Goal: Obtain resource: Download file/media

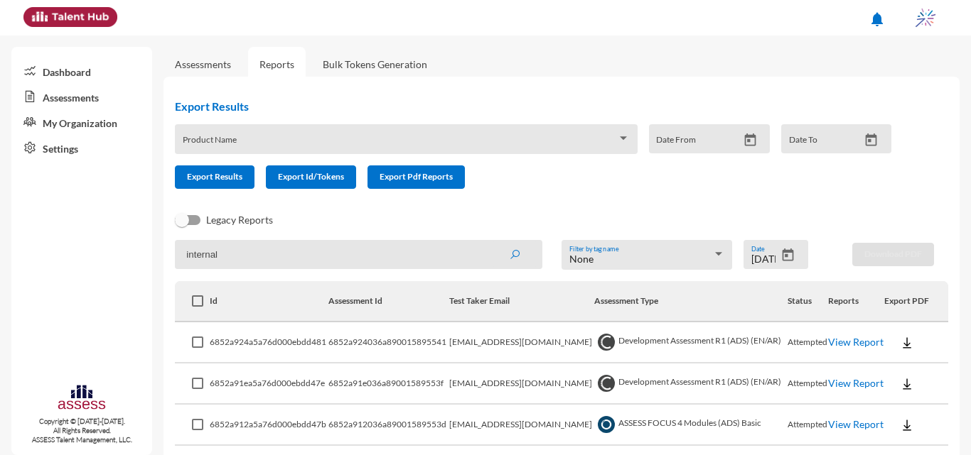
scroll to position [43, 0]
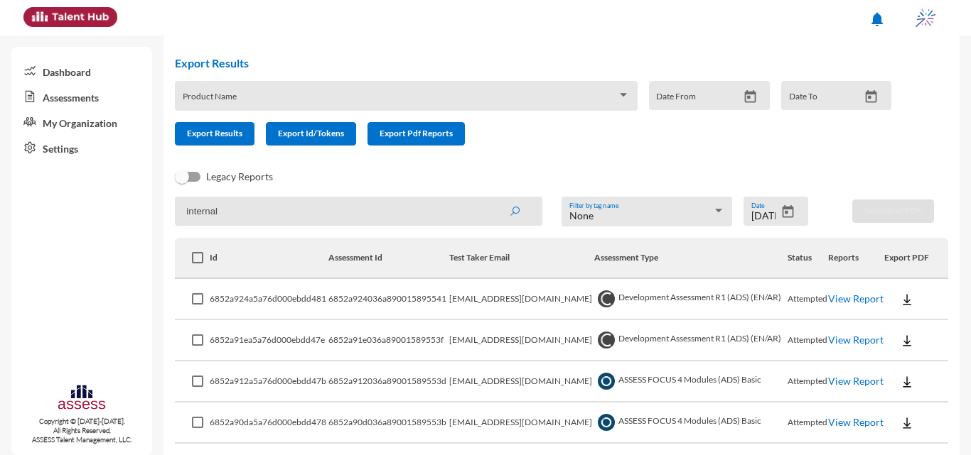
click at [789, 209] on button "Open calendar" at bounding box center [787, 212] width 25 height 15
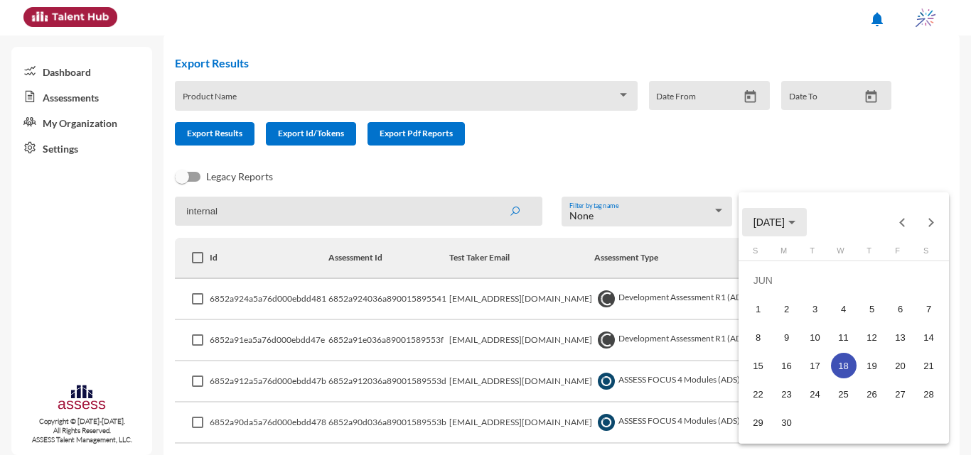
click at [783, 215] on button "JUN 2025" at bounding box center [774, 222] width 65 height 28
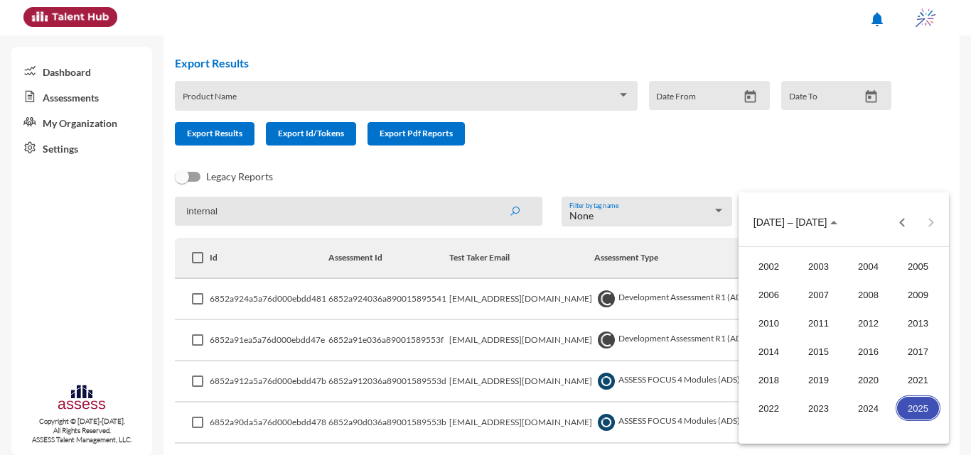
click at [921, 414] on div "2025" at bounding box center [917, 409] width 45 height 26
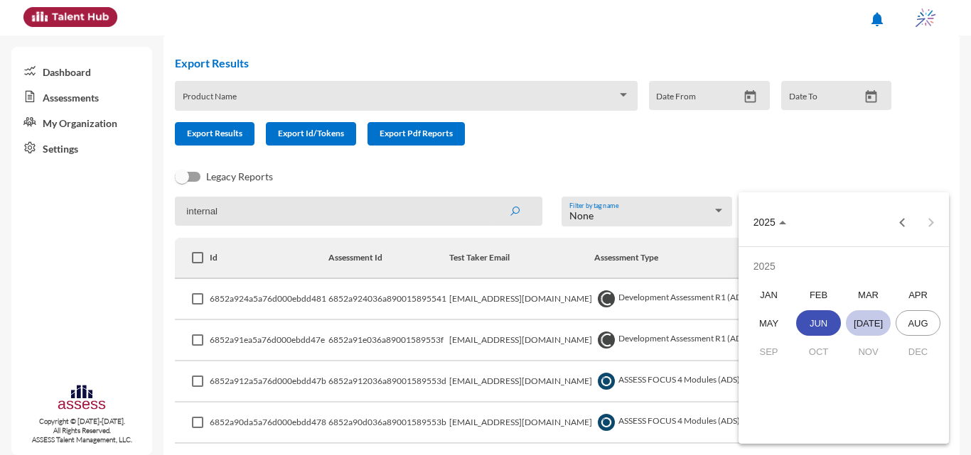
click at [856, 315] on div "JUL" at bounding box center [868, 324] width 45 height 26
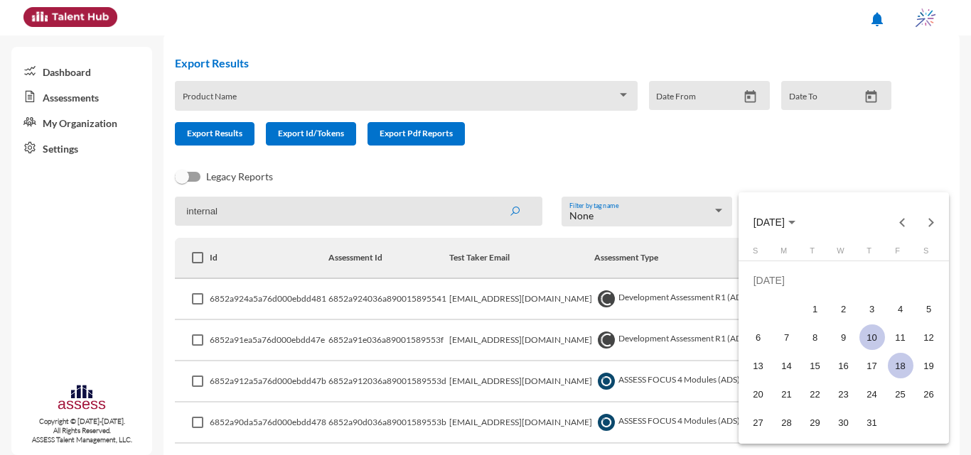
click at [869, 340] on div "10" at bounding box center [872, 338] width 26 height 26
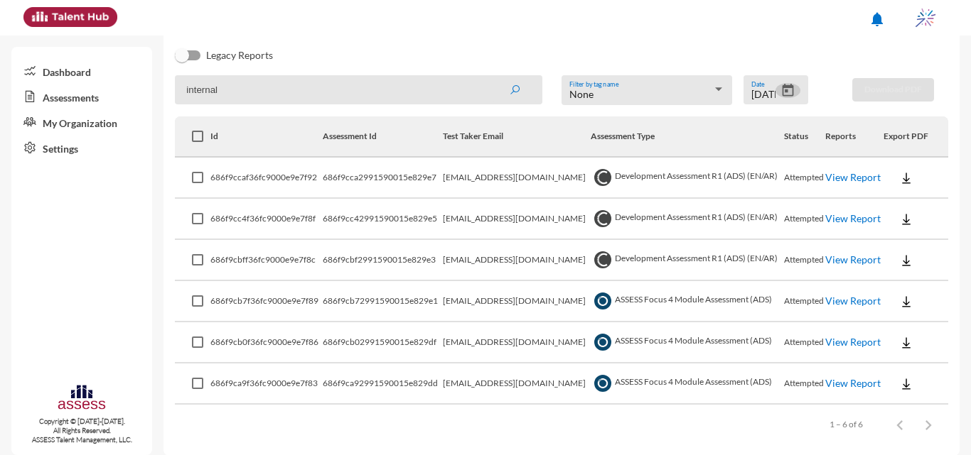
scroll to position [177, 0]
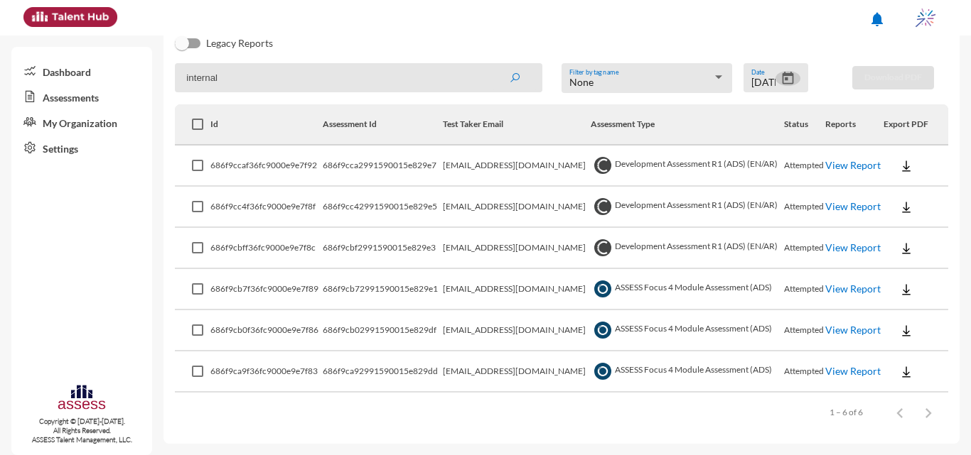
click at [851, 293] on link "View Report" at bounding box center [852, 289] width 55 height 12
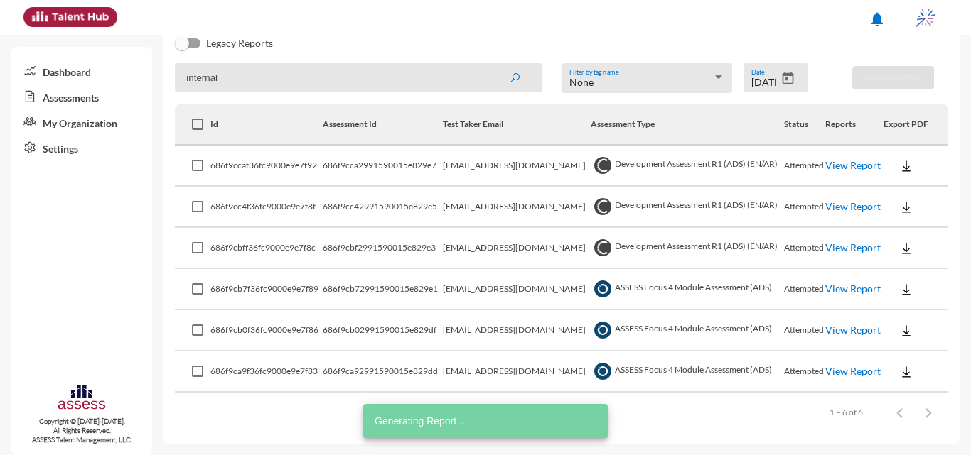
click at [866, 330] on link "View Report" at bounding box center [852, 330] width 55 height 12
click at [863, 374] on link "View Report" at bounding box center [852, 371] width 55 height 12
click at [782, 75] on icon "Open calendar" at bounding box center [787, 78] width 11 height 13
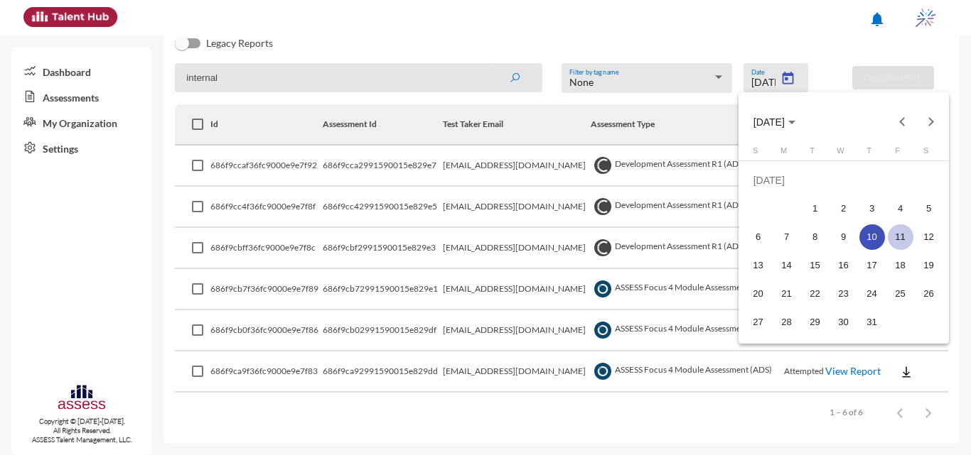
click at [894, 232] on div "11" at bounding box center [900, 238] width 26 height 26
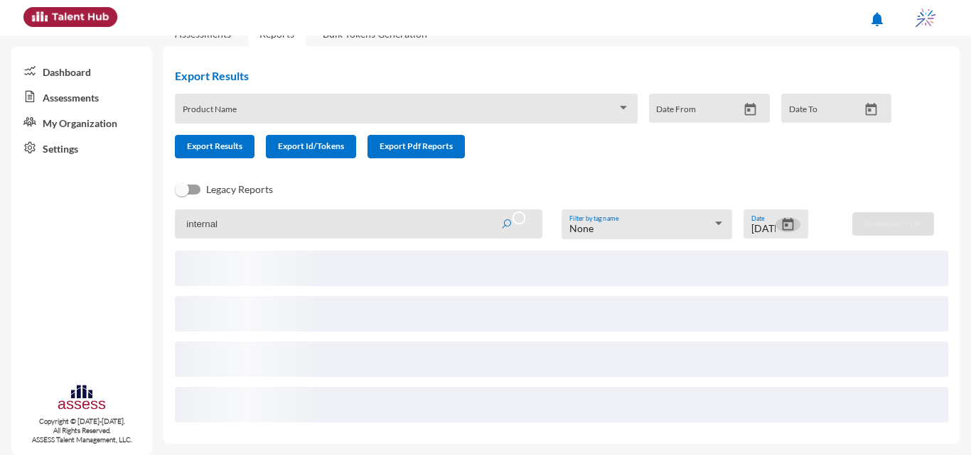
scroll to position [0, 0]
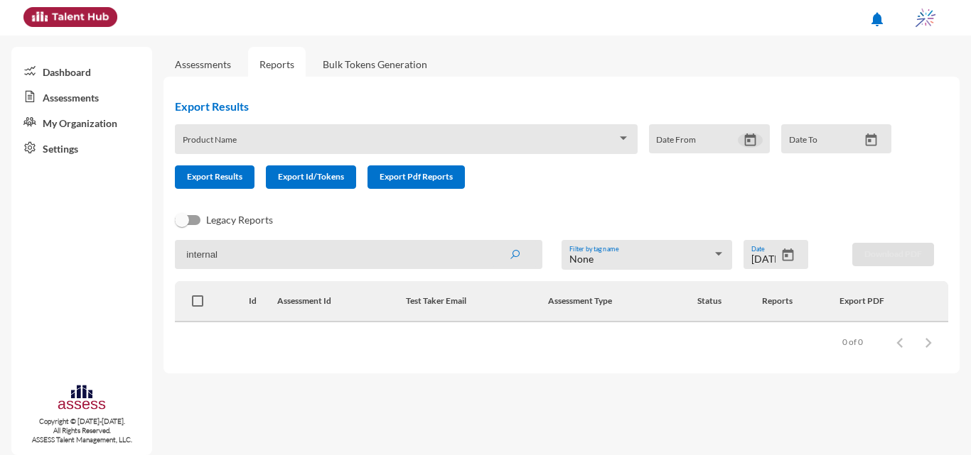
click at [756, 136] on icon "Open calendar" at bounding box center [750, 140] width 15 height 15
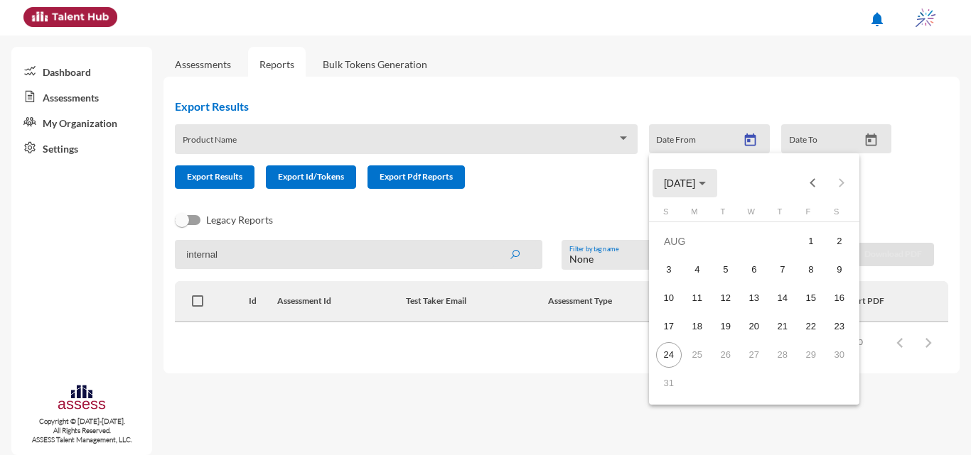
click at [683, 185] on span "AUG 2025" at bounding box center [679, 183] width 31 height 11
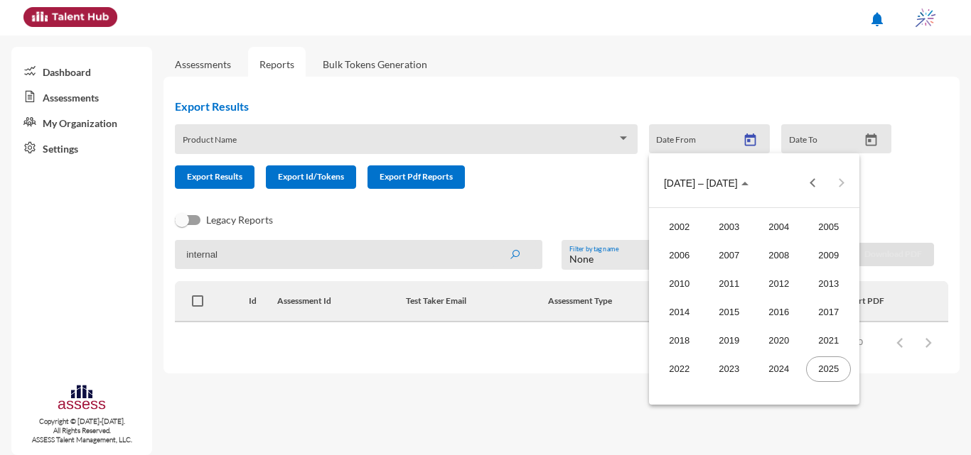
drag, startPoint x: 941, startPoint y: 197, endPoint x: 893, endPoint y: 225, distance: 55.1
click at [941, 197] on div at bounding box center [485, 227] width 971 height 455
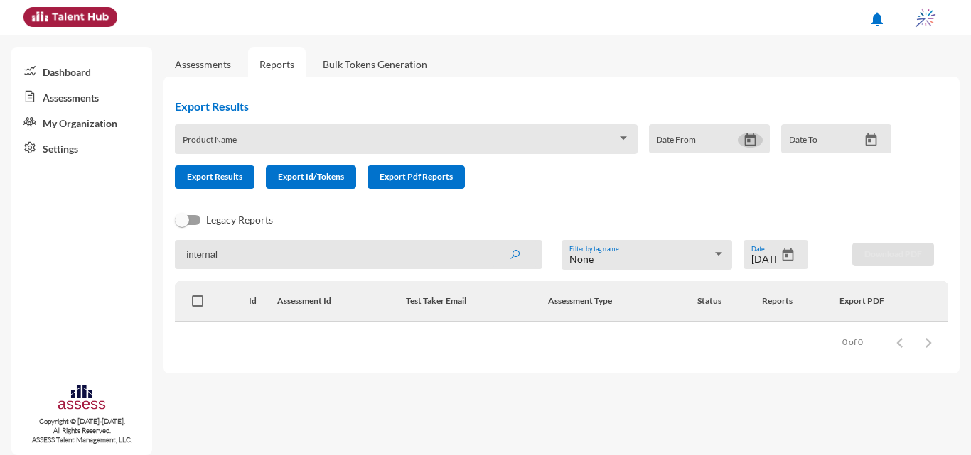
click at [793, 250] on icon "Open calendar" at bounding box center [787, 255] width 15 height 15
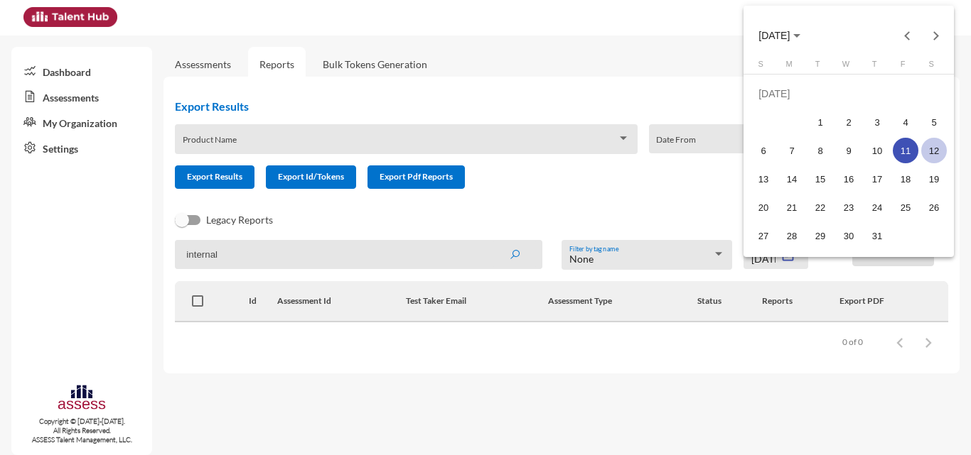
click at [932, 149] on div "12" at bounding box center [934, 151] width 26 height 26
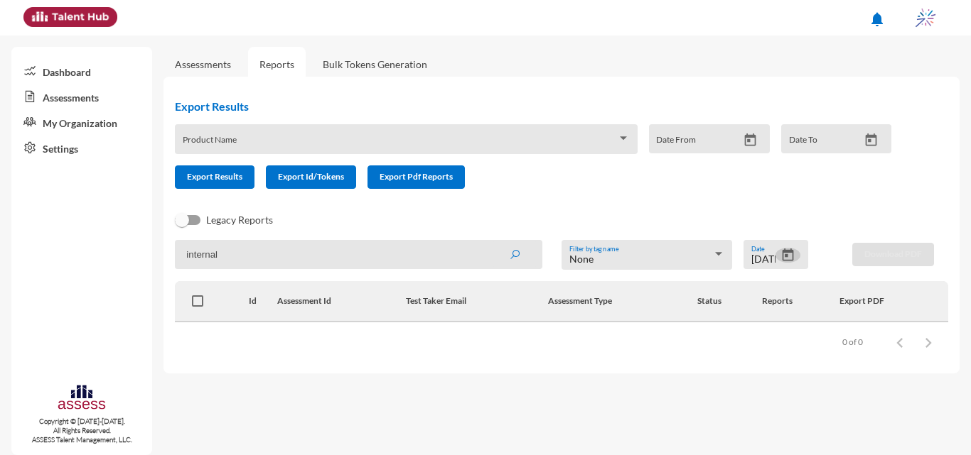
click at [789, 253] on icon "Open calendar" at bounding box center [787, 255] width 11 height 13
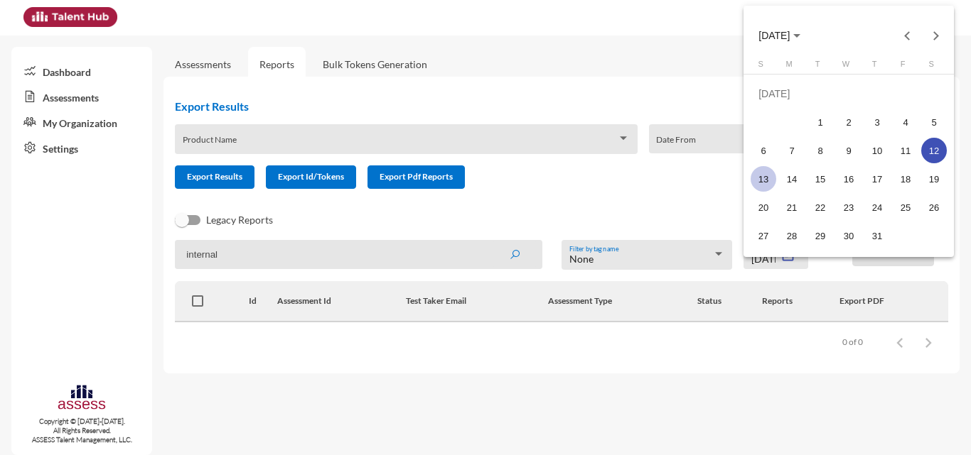
click at [769, 179] on div "13" at bounding box center [763, 179] width 26 height 26
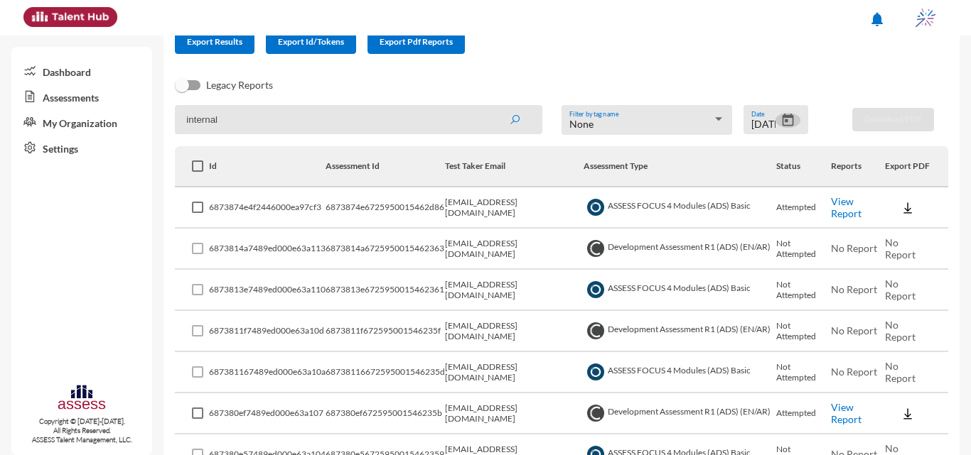
scroll to position [133, 0]
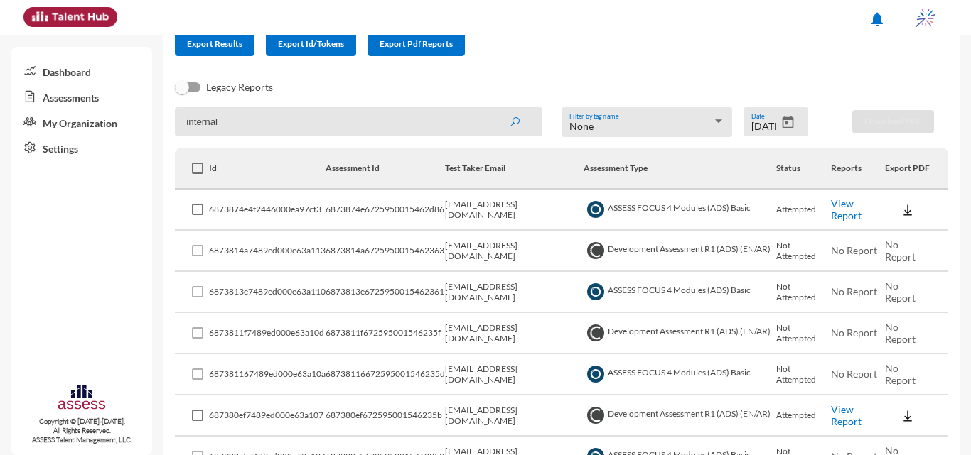
click at [843, 205] on link "View Report" at bounding box center [846, 210] width 31 height 24
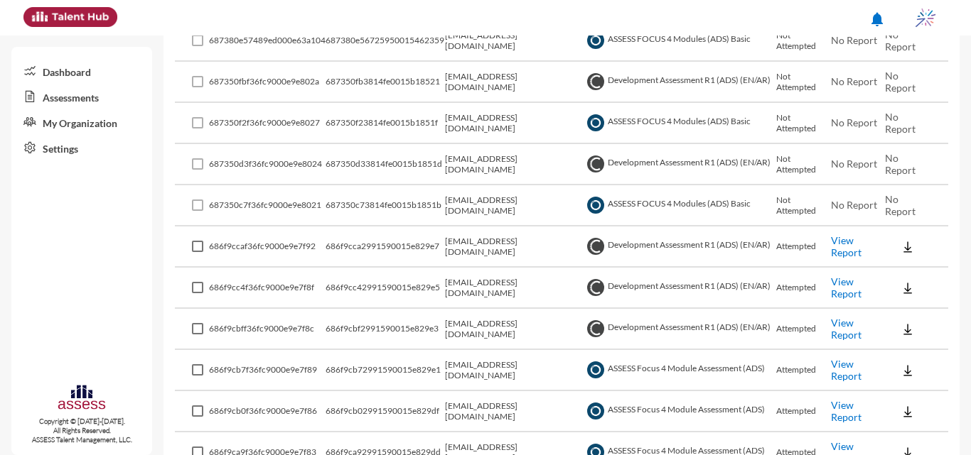
scroll to position [630, 0]
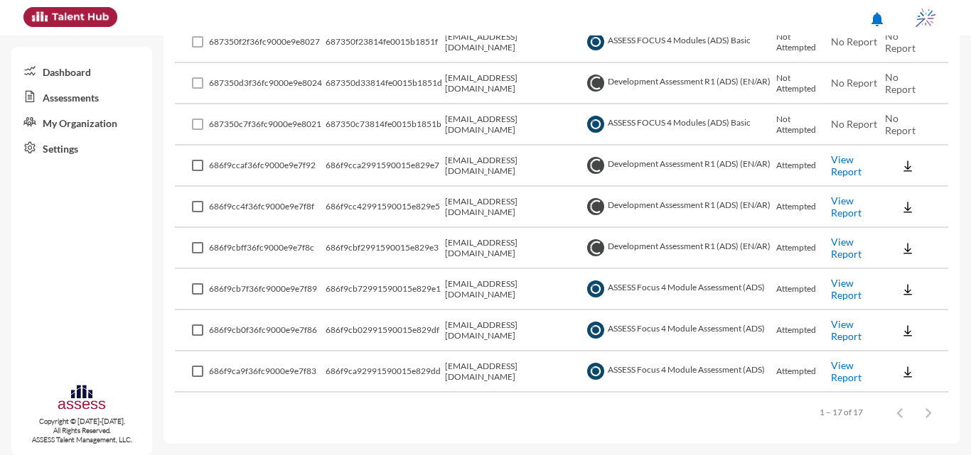
click at [841, 290] on link "View Report" at bounding box center [846, 289] width 31 height 24
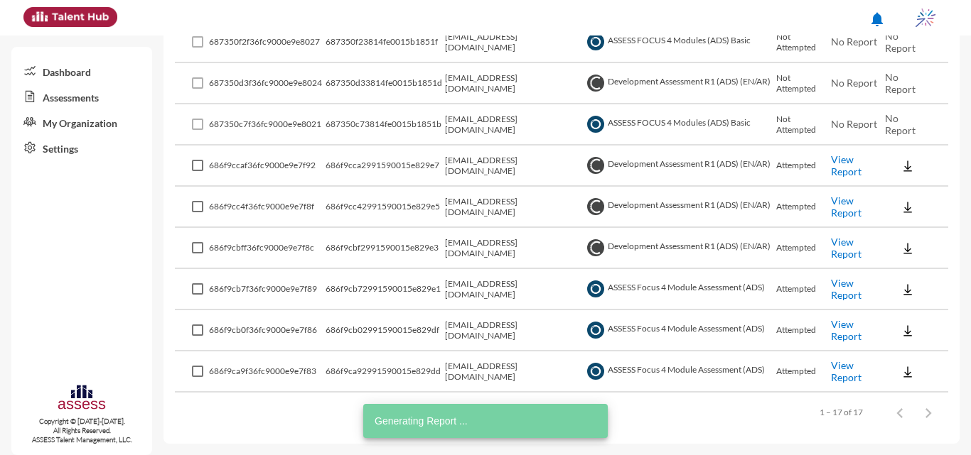
click at [856, 342] on link "View Report" at bounding box center [846, 330] width 31 height 24
click at [841, 368] on link "View Report" at bounding box center [846, 372] width 31 height 24
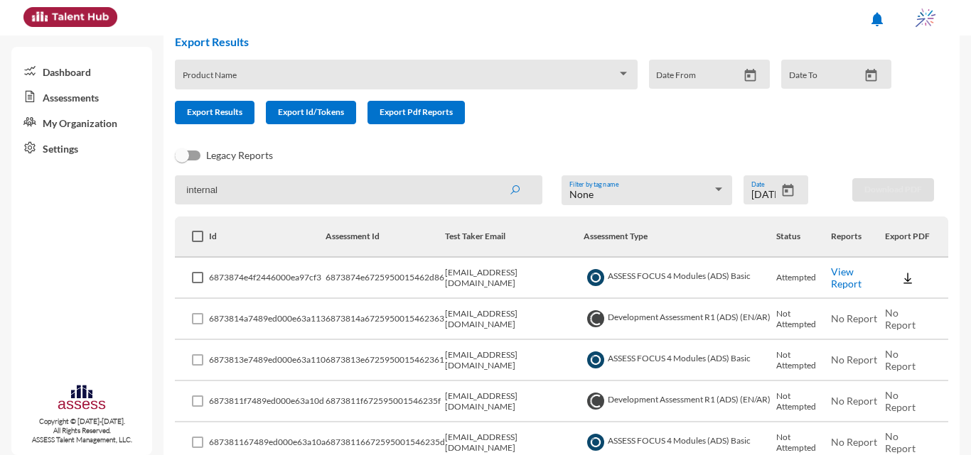
scroll to position [0, 0]
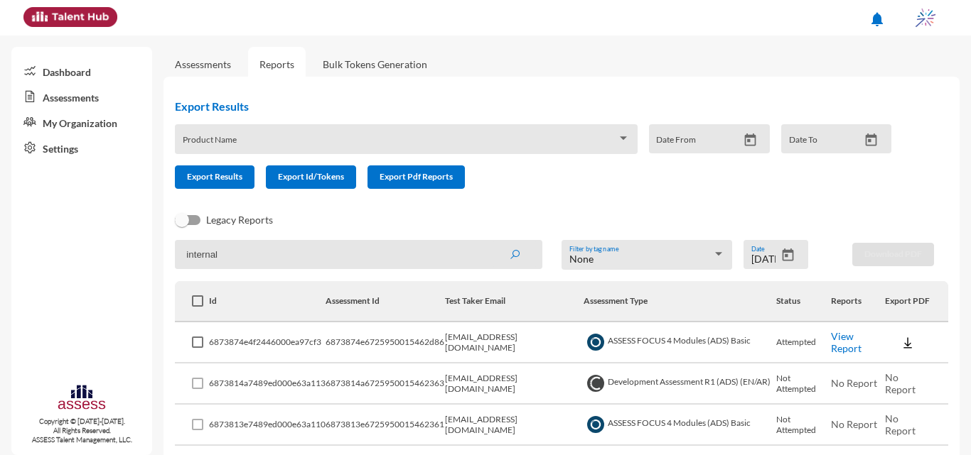
click at [788, 249] on icon "Open calendar" at bounding box center [787, 255] width 15 height 15
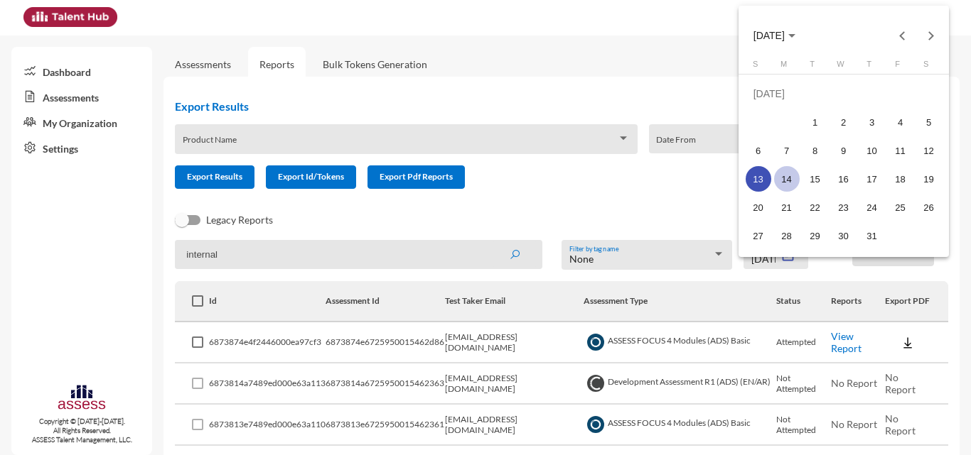
click at [783, 176] on div "14" at bounding box center [787, 179] width 26 height 26
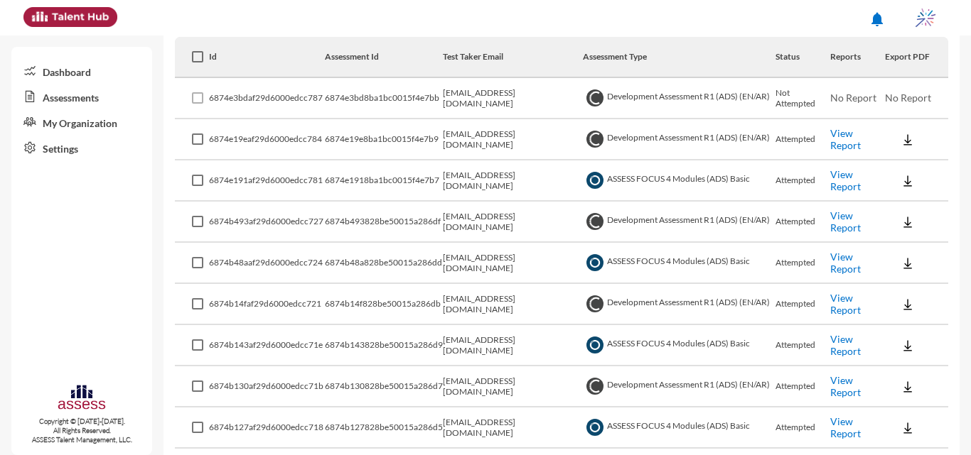
scroll to position [244, 0]
click at [834, 179] on link "View Report" at bounding box center [845, 181] width 31 height 24
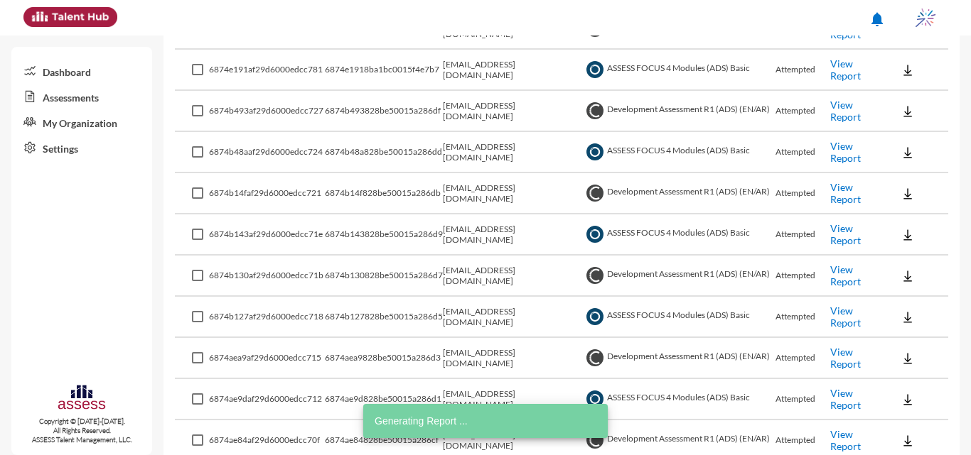
scroll to position [386, 0]
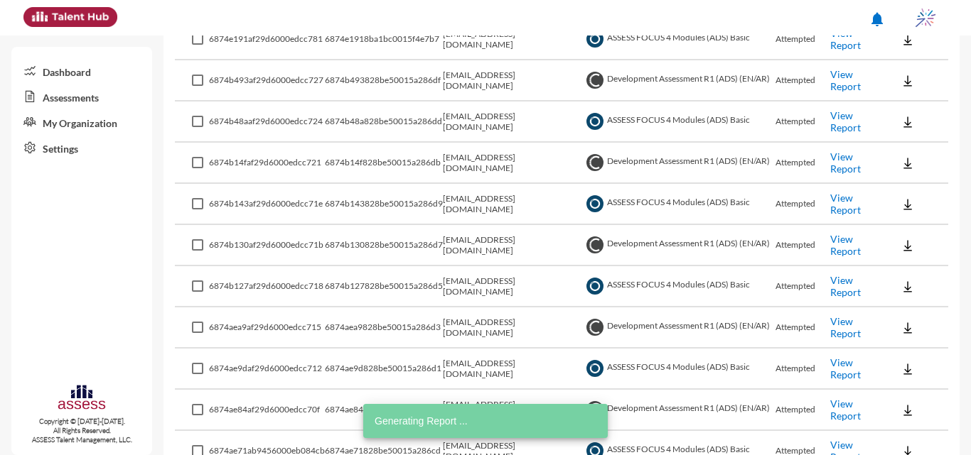
click at [842, 118] on link "View Report" at bounding box center [845, 121] width 31 height 24
click at [845, 287] on link "View Report" at bounding box center [845, 286] width 31 height 24
click at [847, 371] on link "View Report" at bounding box center [845, 369] width 31 height 24
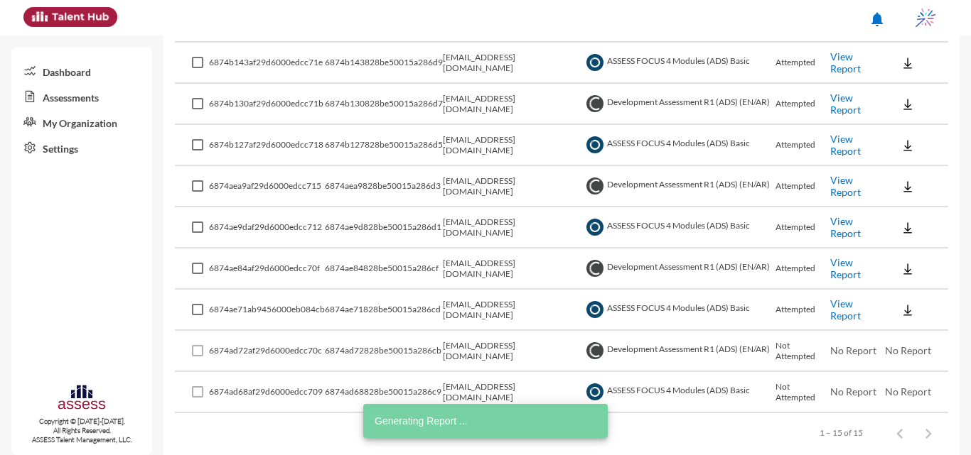
scroll to position [528, 0]
click at [849, 295] on td "View Report" at bounding box center [857, 309] width 55 height 41
click at [842, 310] on link "View Report" at bounding box center [845, 309] width 31 height 24
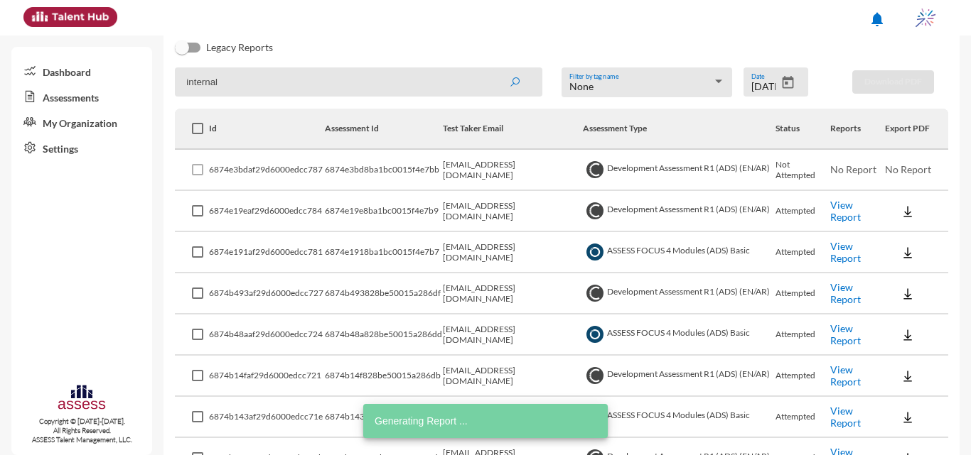
scroll to position [0, 0]
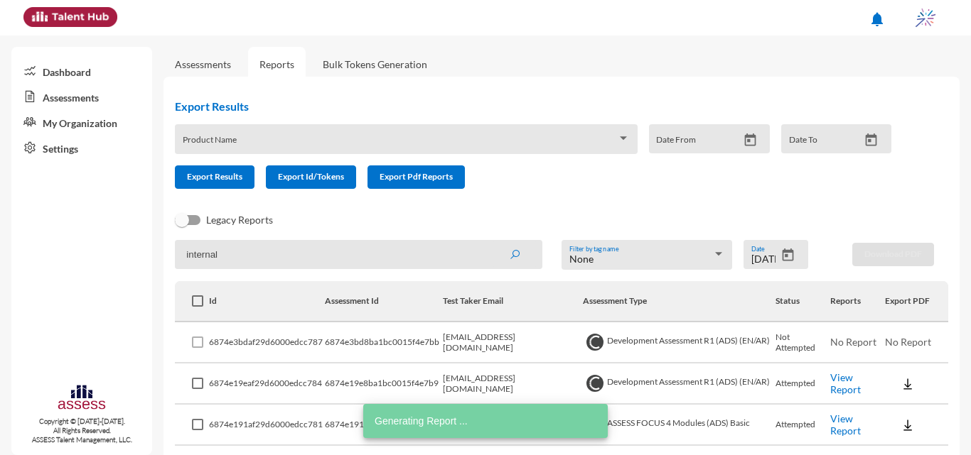
click at [783, 251] on icon "Open calendar" at bounding box center [787, 255] width 11 height 13
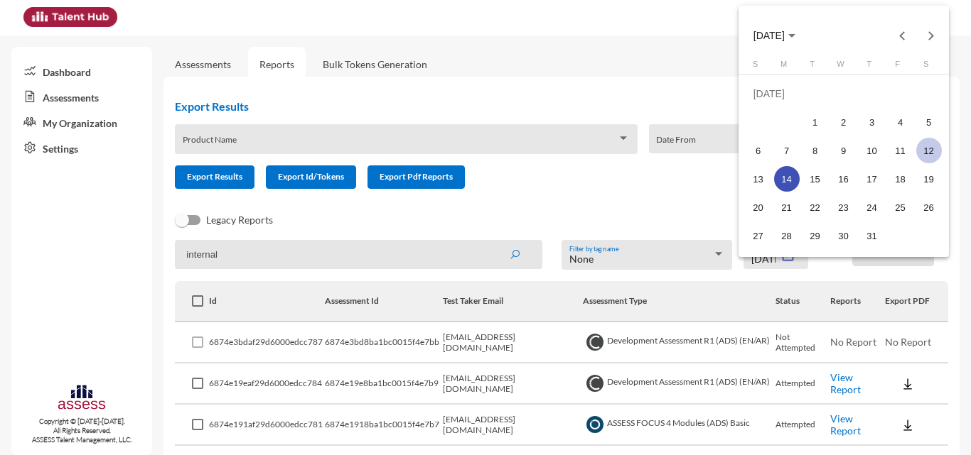
click at [934, 150] on div "12" at bounding box center [929, 151] width 26 height 26
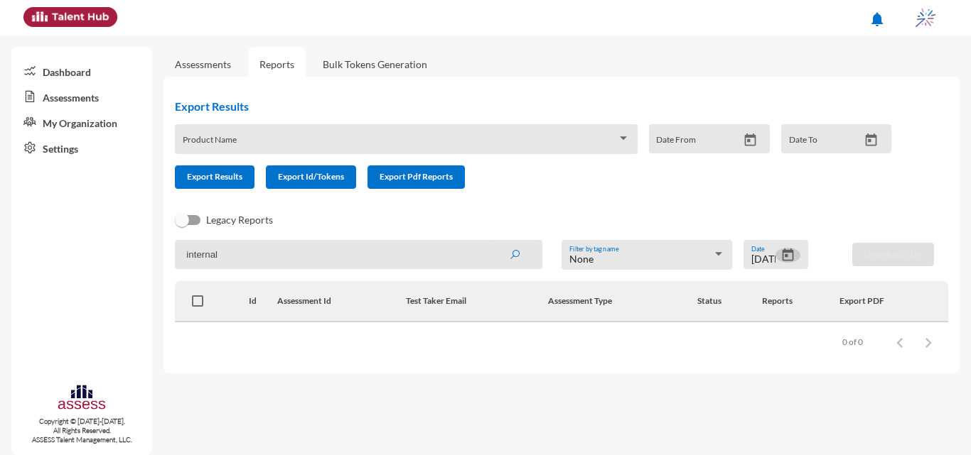
click at [780, 264] on mat-datepicker-toggle at bounding box center [787, 259] width 25 height 12
click at [786, 252] on icon "Open calendar" at bounding box center [787, 255] width 11 height 13
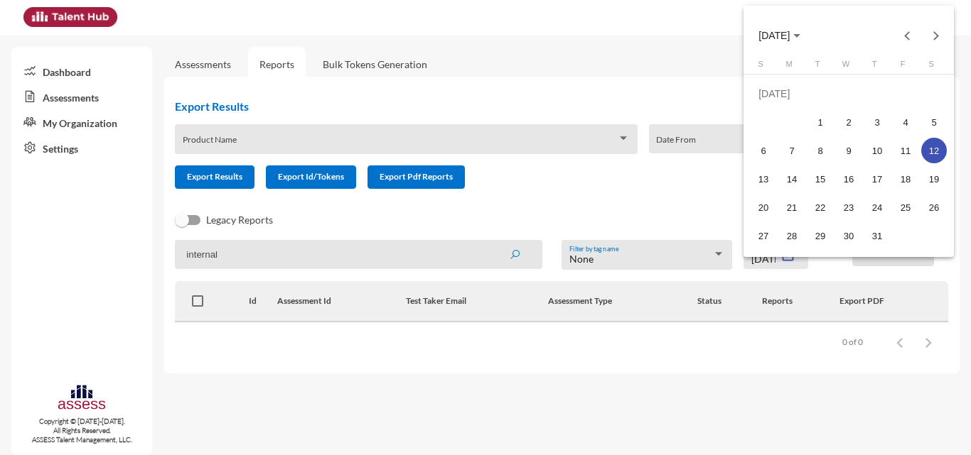
click at [775, 32] on span "JUL 2025" at bounding box center [773, 36] width 31 height 11
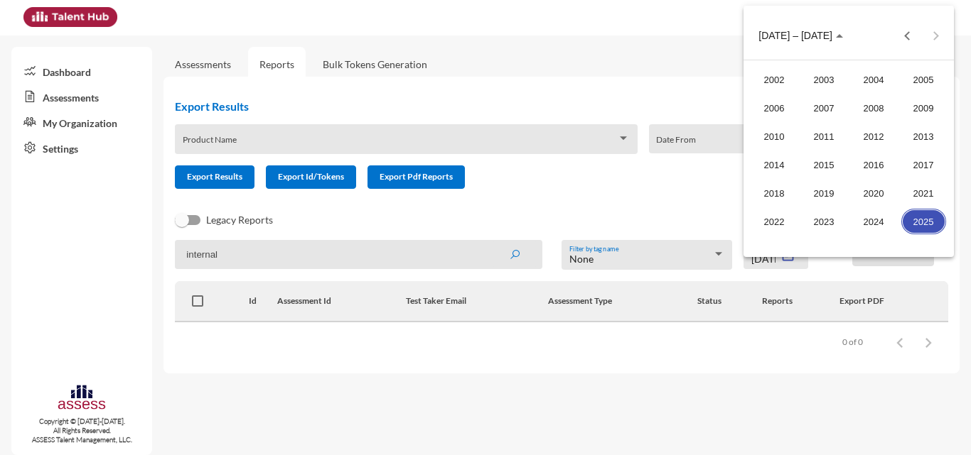
click at [929, 219] on div "2025" at bounding box center [923, 222] width 45 height 26
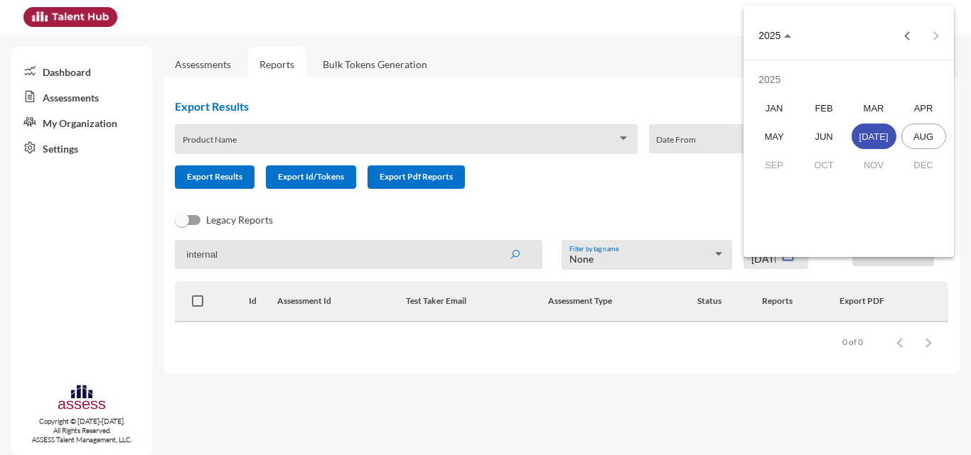
click at [875, 136] on div "JUL" at bounding box center [873, 137] width 45 height 26
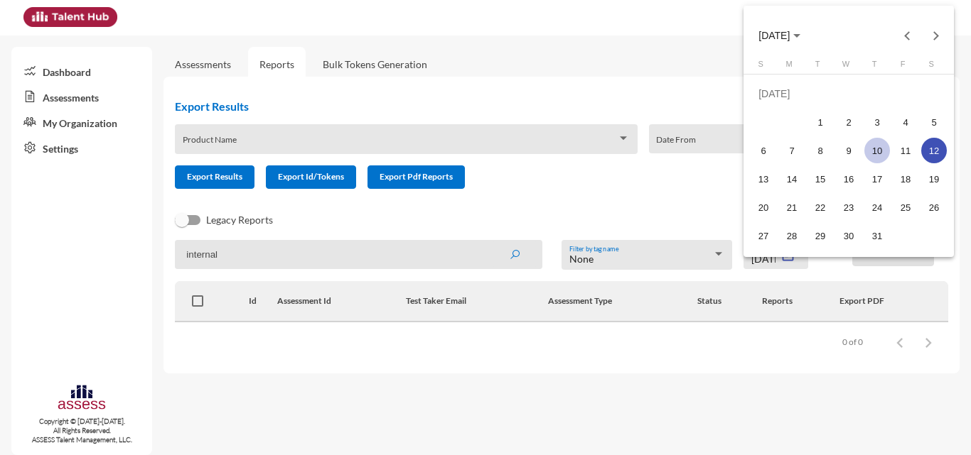
click at [875, 159] on div "10" at bounding box center [877, 151] width 26 height 26
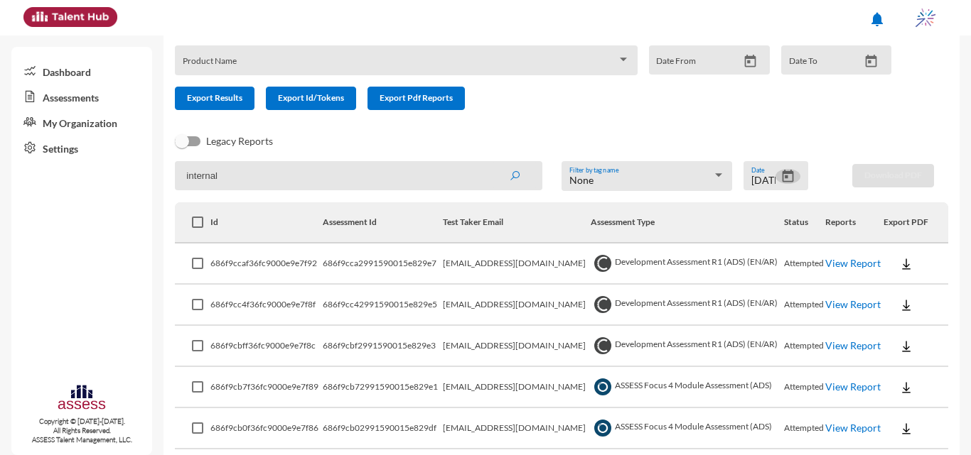
scroll to position [173, 0]
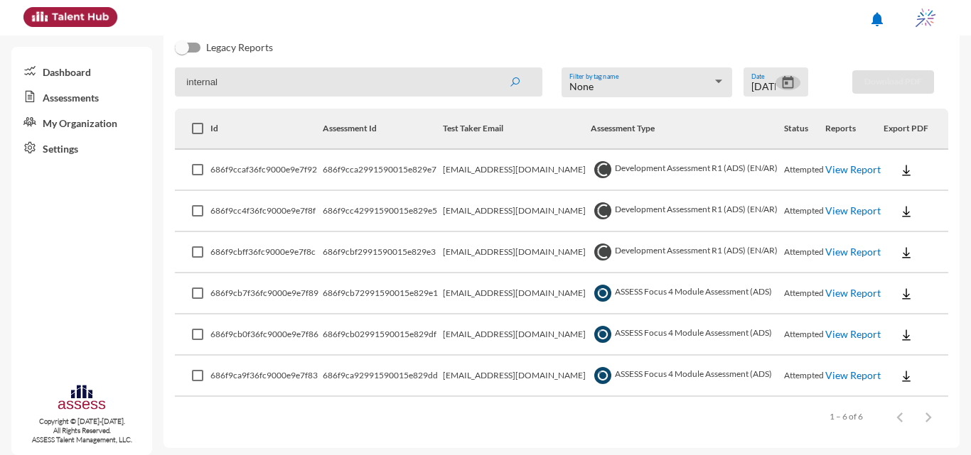
click at [780, 77] on icon "Open calendar" at bounding box center [787, 82] width 15 height 15
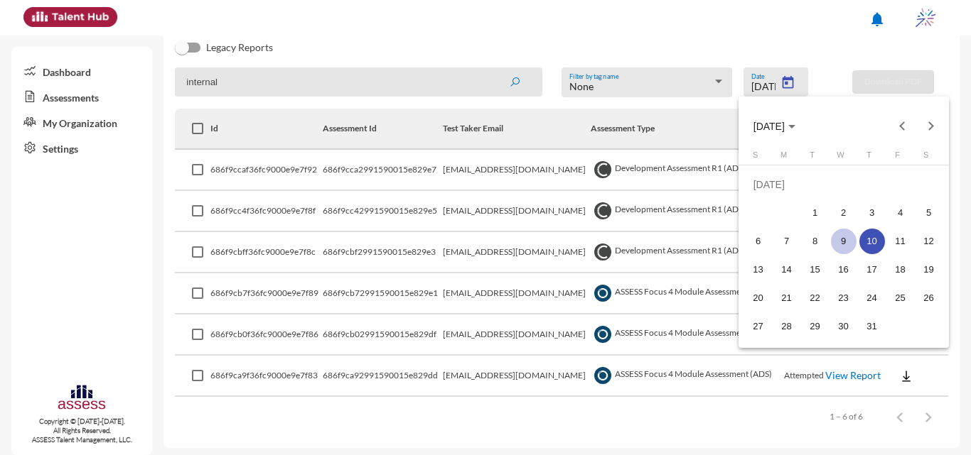
click at [854, 235] on div "9" at bounding box center [844, 242] width 26 height 26
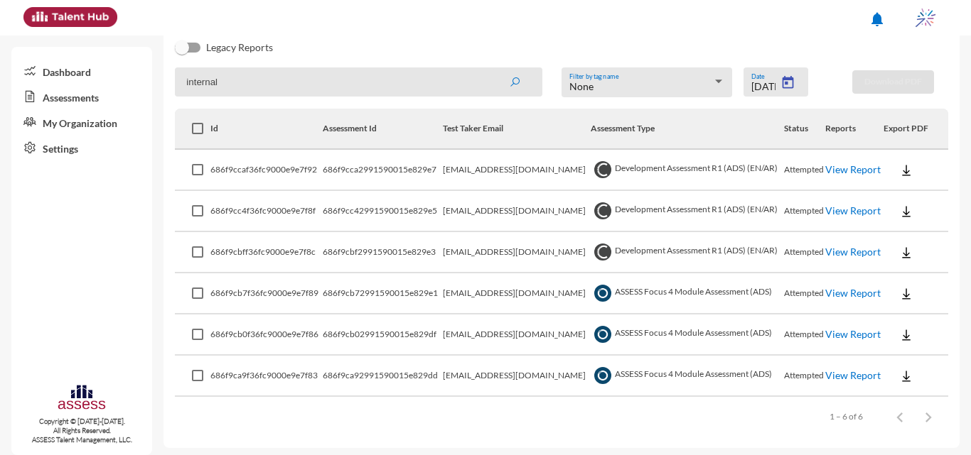
type input "7/9/2025"
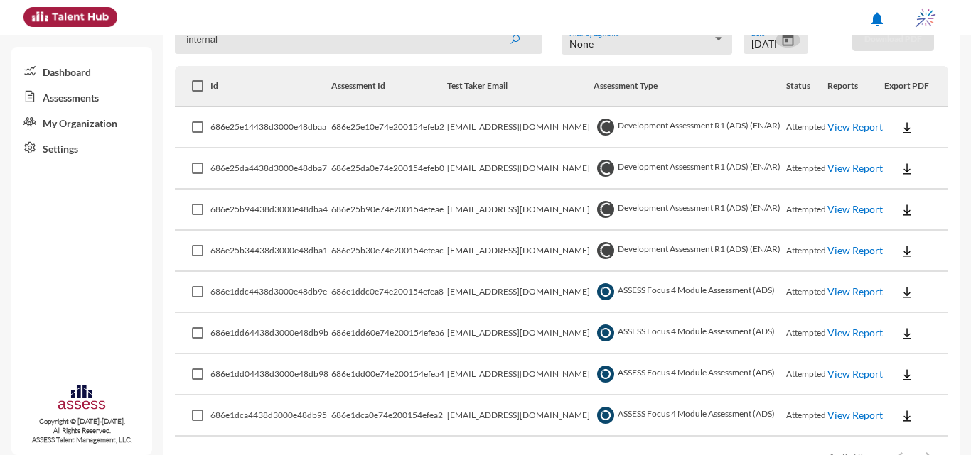
scroll to position [259, 0]
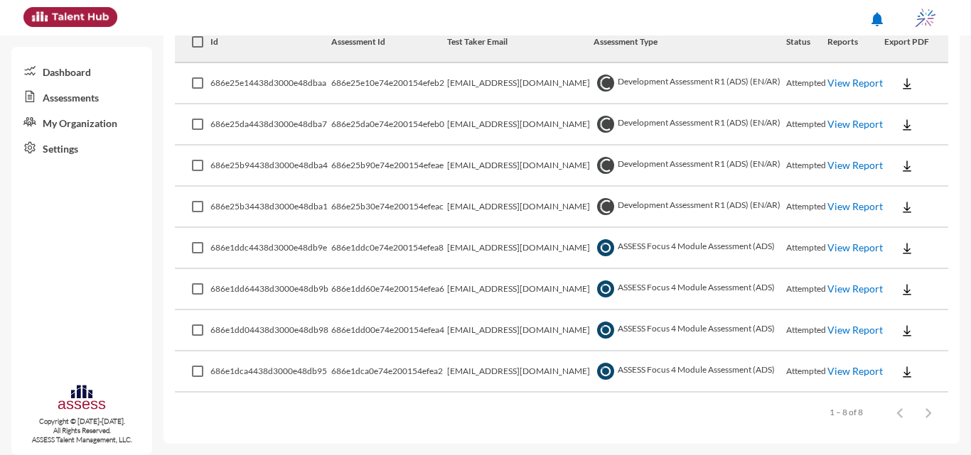
click at [852, 252] on link "View Report" at bounding box center [854, 248] width 55 height 12
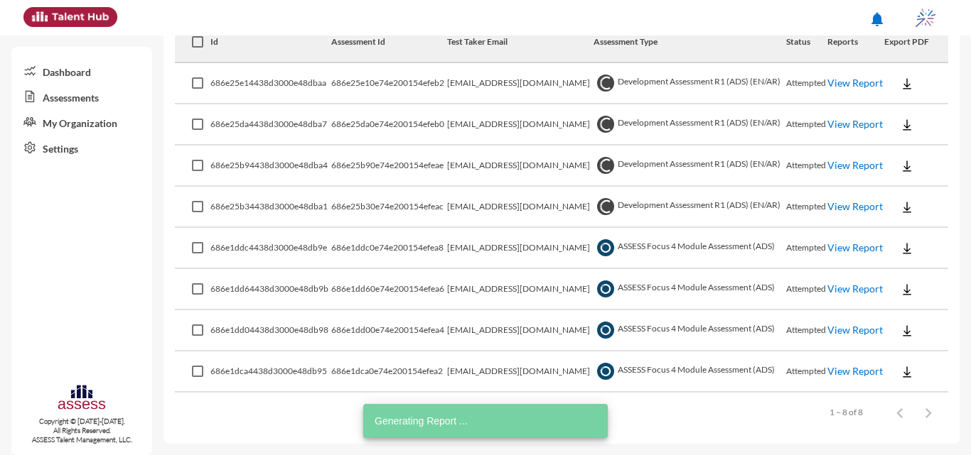
click at [838, 295] on link "View Report" at bounding box center [854, 289] width 55 height 12
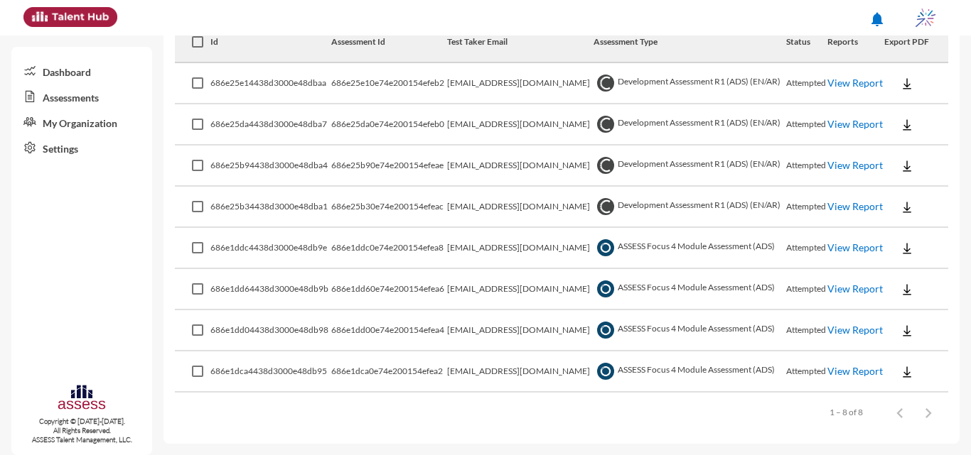
click at [833, 121] on link "View Report" at bounding box center [854, 124] width 55 height 12
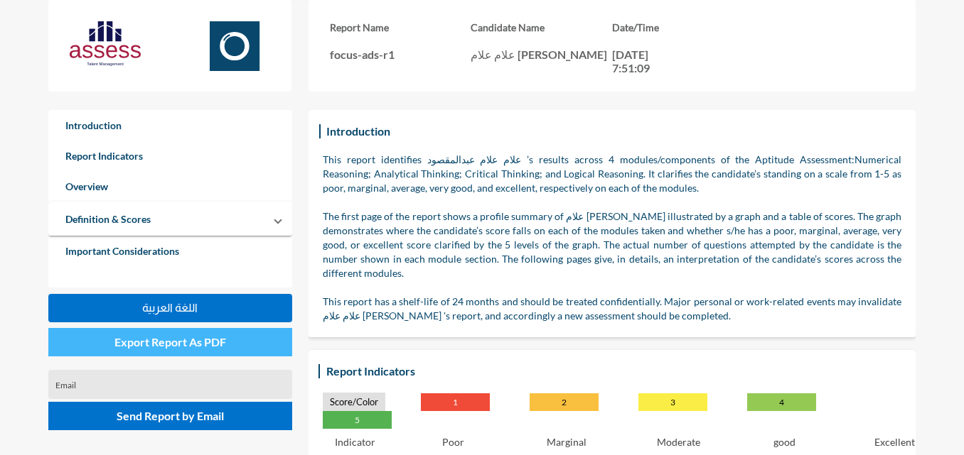
click at [210, 334] on button "Export Report As PDF" at bounding box center [170, 342] width 244 height 28
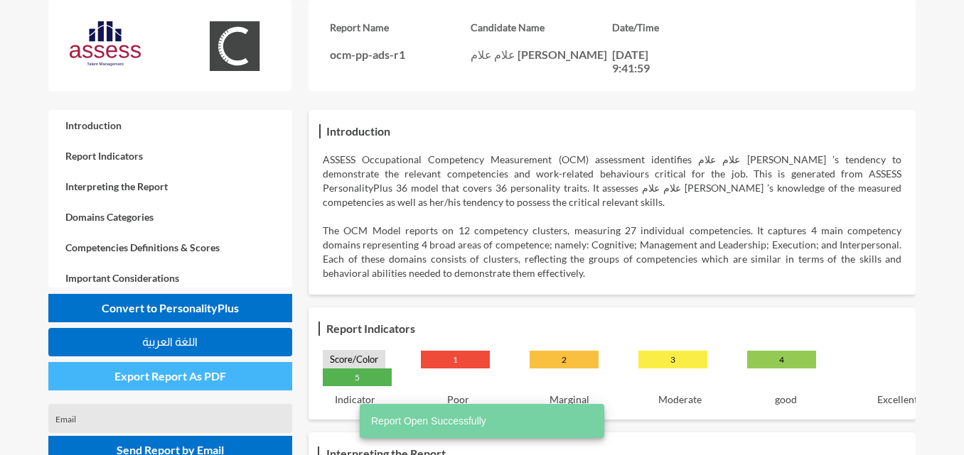
click at [200, 377] on span "Export Report As PDF" at bounding box center [170, 376] width 112 height 14
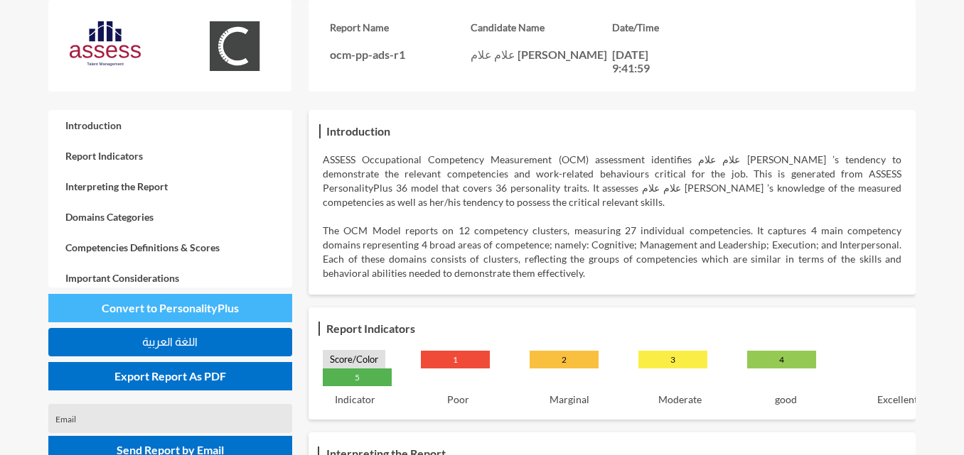
click at [231, 315] on button "Convert to PersonalityPlus" at bounding box center [170, 308] width 244 height 28
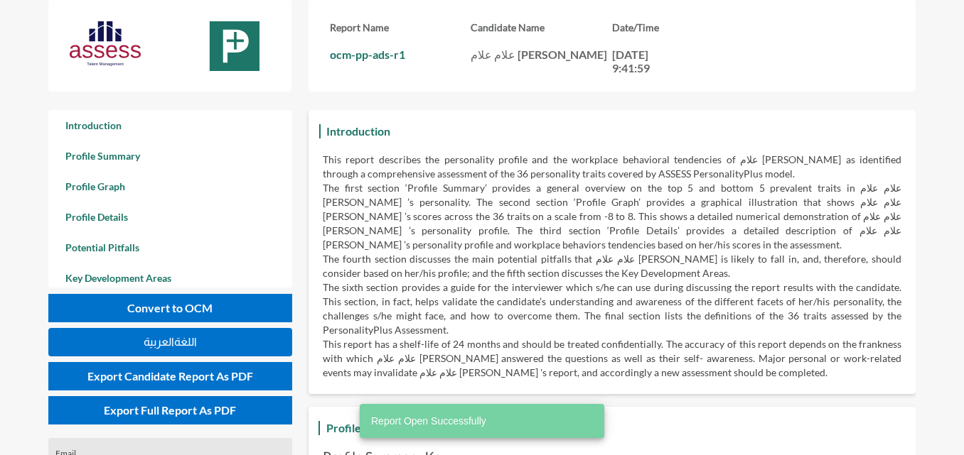
scroll to position [455, 964]
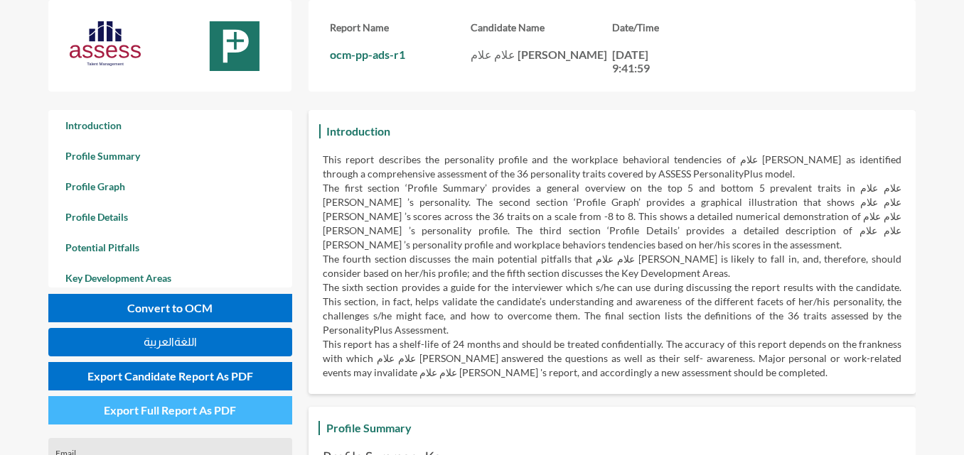
click at [232, 415] on span "Export Full Report As PDF" at bounding box center [170, 411] width 132 height 14
